Goal: Task Accomplishment & Management: Use online tool/utility

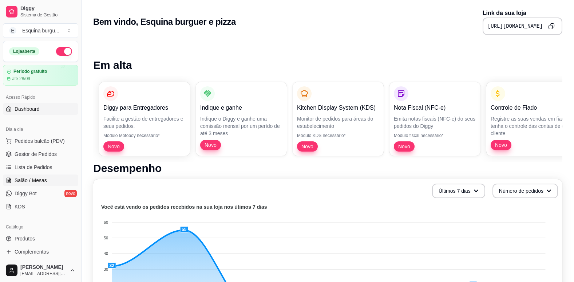
click at [30, 181] on span "Salão / Mesas" at bounding box center [31, 179] width 32 height 7
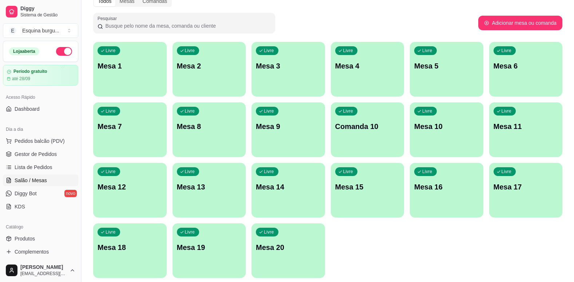
scroll to position [37, 0]
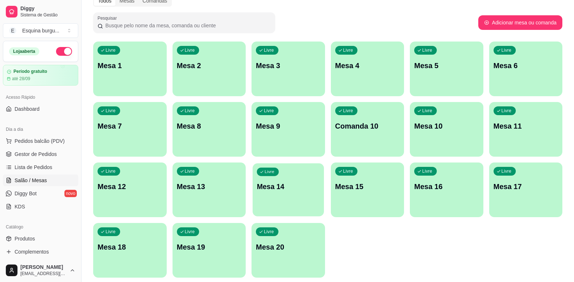
click at [259, 173] on icon "button" at bounding box center [261, 172] width 4 height 4
click at [43, 166] on span "Lista de Pedidos" at bounding box center [34, 166] width 38 height 7
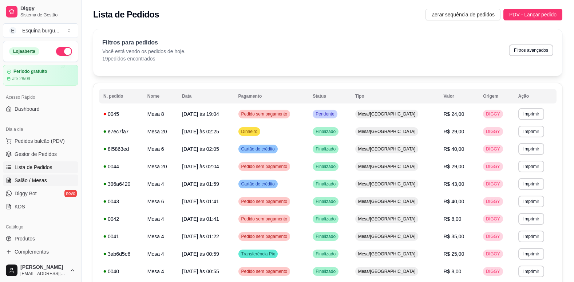
click at [48, 176] on link "Salão / Mesas" at bounding box center [40, 180] width 75 height 12
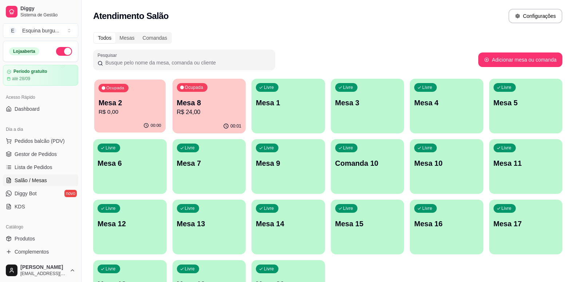
click at [125, 112] on p "R$ 0,00" at bounding box center [130, 112] width 63 height 8
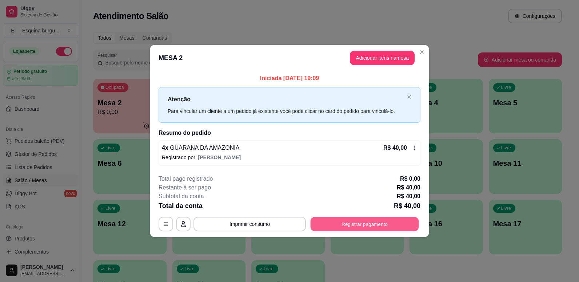
click at [330, 225] on button "Registrar pagamento" at bounding box center [365, 223] width 108 height 14
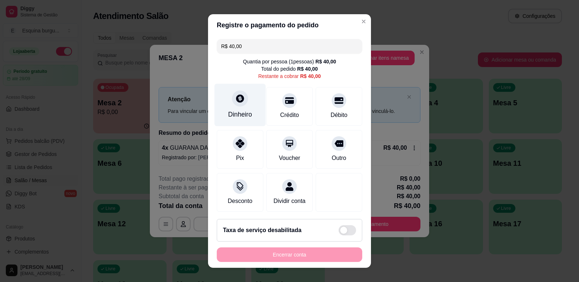
click at [221, 115] on div "Dinheiro" at bounding box center [240, 104] width 51 height 43
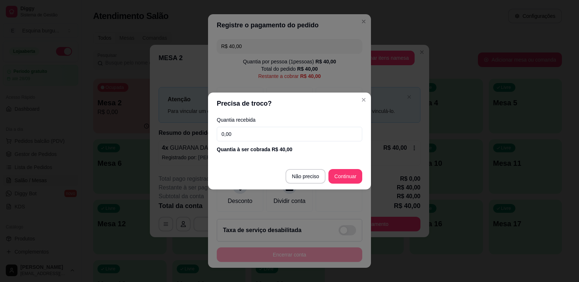
click at [242, 138] on input "0,00" at bounding box center [290, 134] width 146 height 15
type input "40,00"
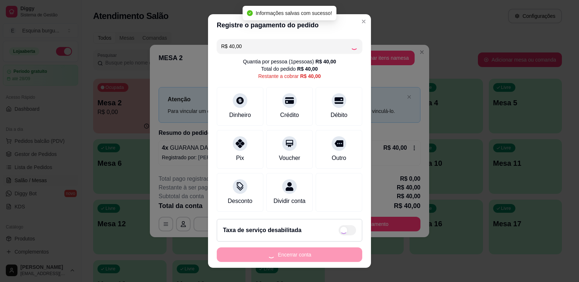
type input "R$ 0,00"
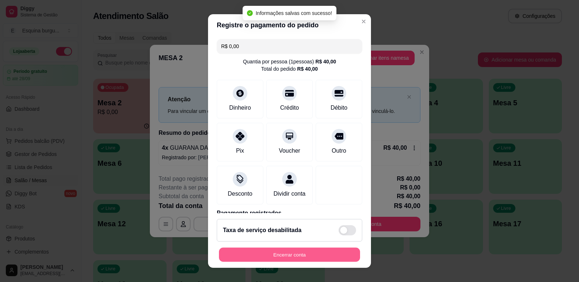
click at [323, 261] on button "Encerrar conta" at bounding box center [289, 254] width 141 height 14
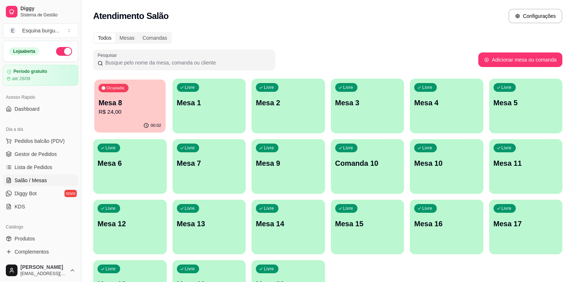
click at [140, 93] on div "Ocupada Mesa 8 R$ 24,00" at bounding box center [129, 98] width 71 height 39
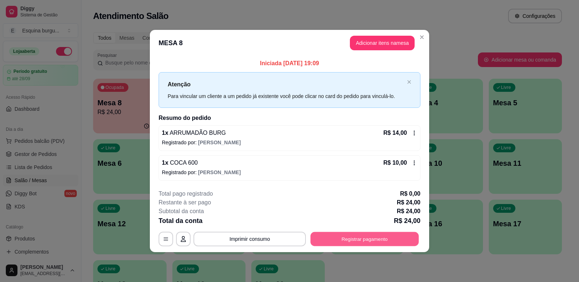
click at [374, 237] on button "Registrar pagamento" at bounding box center [365, 238] width 108 height 14
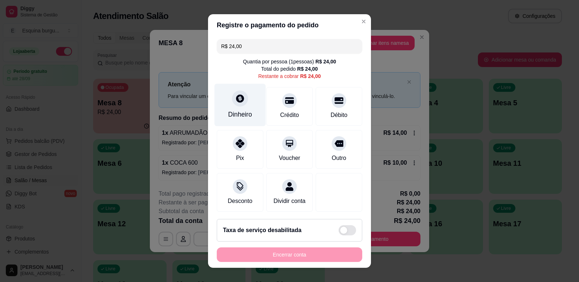
click at [241, 102] on icon at bounding box center [239, 98] width 9 height 9
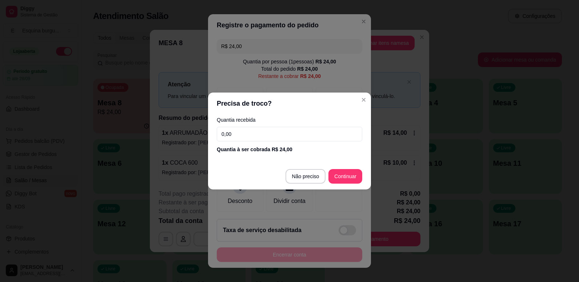
click at [253, 130] on input "0,00" at bounding box center [290, 134] width 146 height 15
type input "24,00"
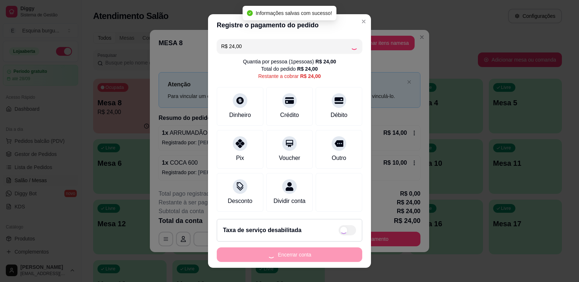
type input "R$ 0,00"
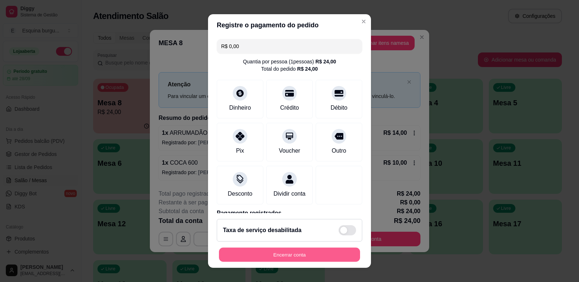
click at [295, 253] on button "Encerrar conta" at bounding box center [289, 254] width 141 height 14
